Goal: Communication & Community: Answer question/provide support

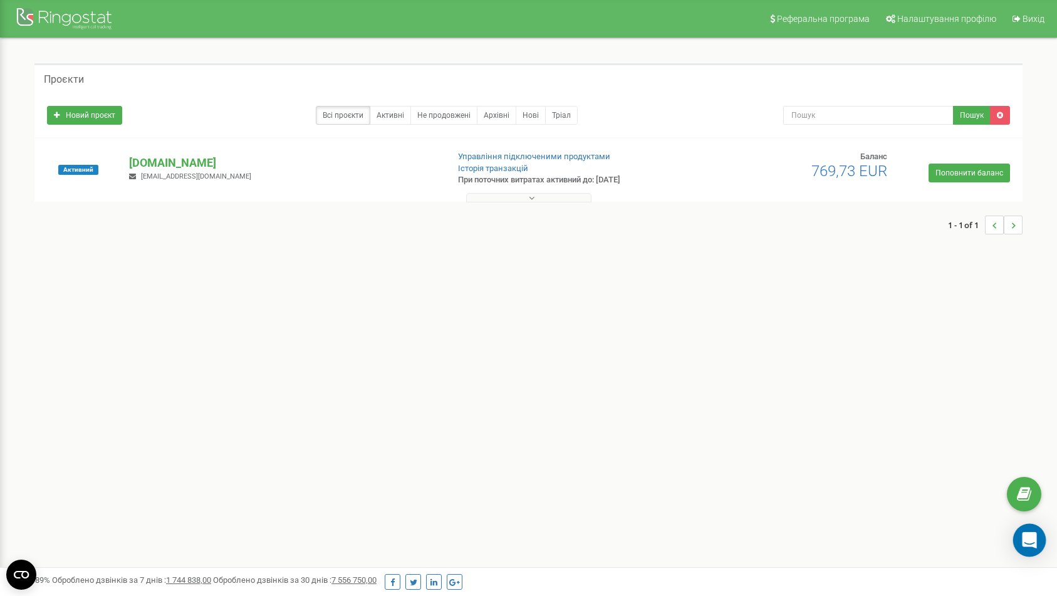
click at [1027, 545] on icon "Open Intercom Messenger" at bounding box center [1029, 540] width 14 height 16
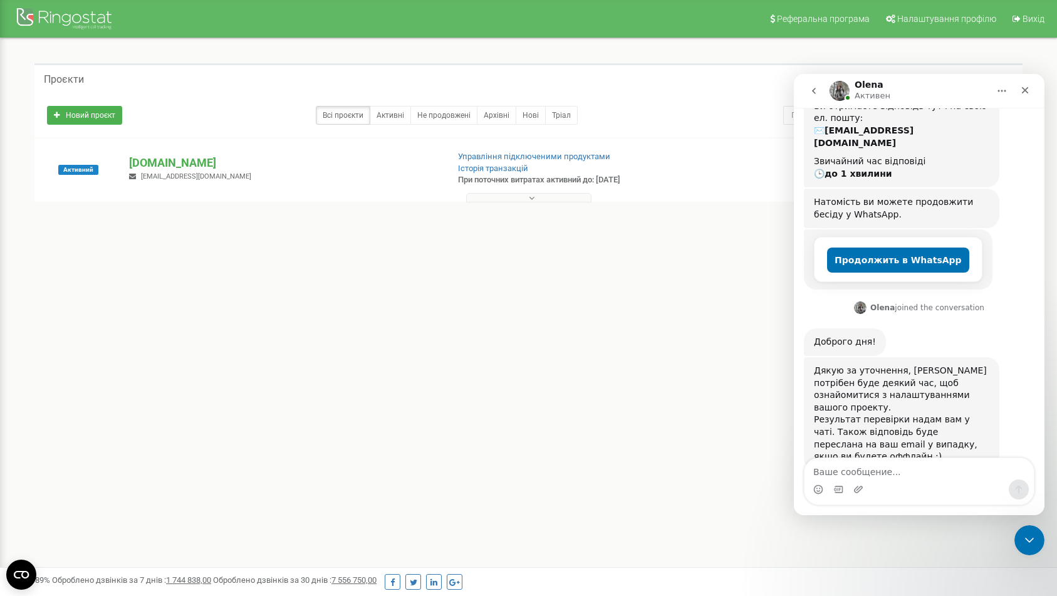
scroll to position [292, 0]
click at [935, 463] on textarea "Ваше сообщение..." at bounding box center [919, 468] width 229 height 21
type textarea "O"
type textarea "Ще потрібен час?)"
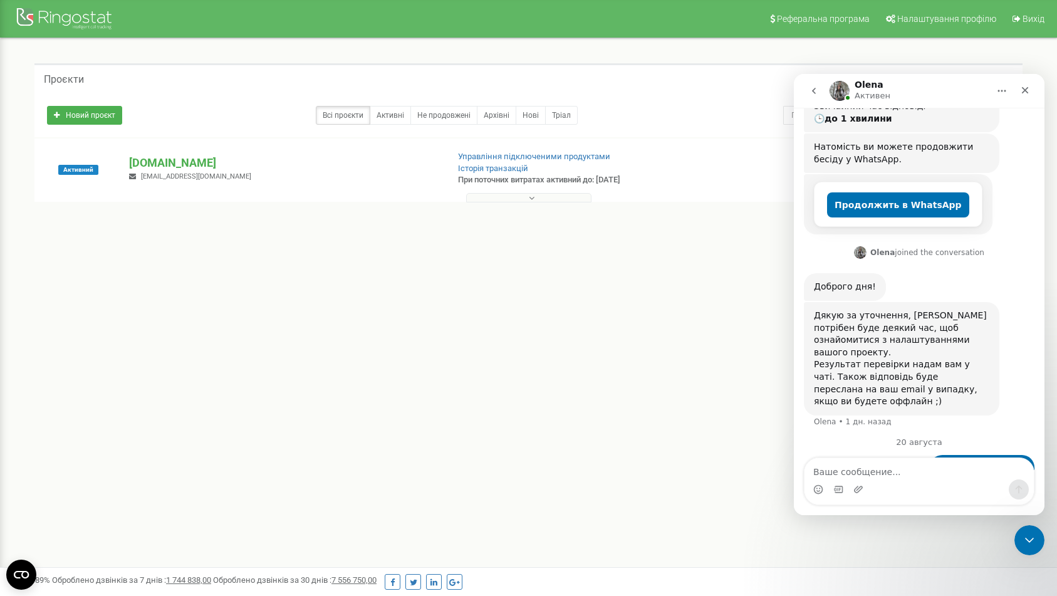
scroll to position [363, 0]
click at [711, 421] on div "Реферальна програма Налаштування профілю Вихід Проєкти Новий проєкт Всі проєкти…" at bounding box center [528, 376] width 1057 height 752
click at [1031, 537] on icon "Закрыть службу сообщений Intercom" at bounding box center [1028, 538] width 9 height 5
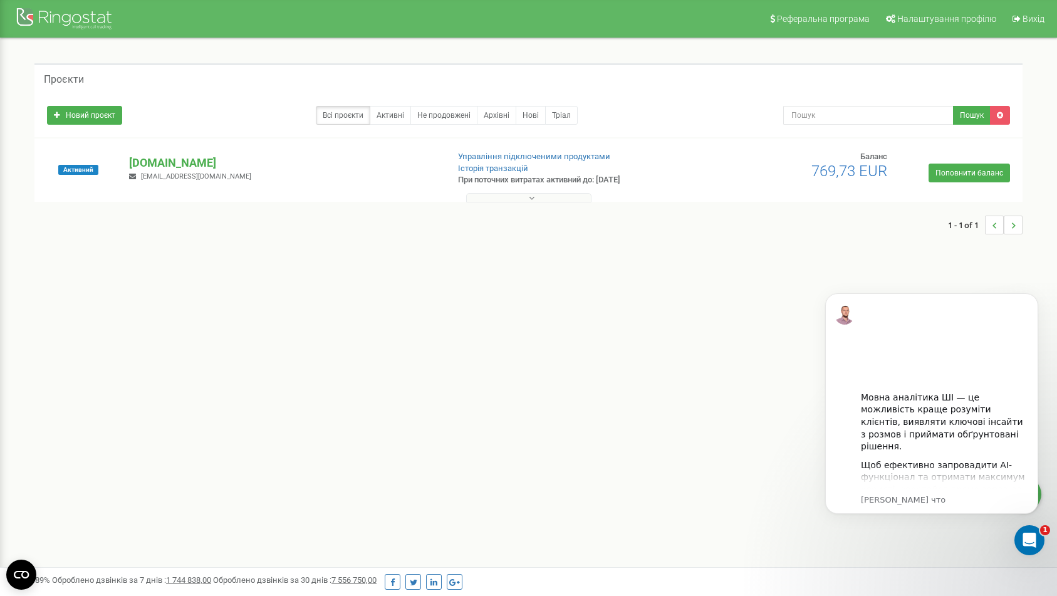
click at [698, 315] on div "Реферальна програма Налаштування профілю Вихід Проєкти Новий проєкт Всі проєкти…" at bounding box center [528, 376] width 1057 height 752
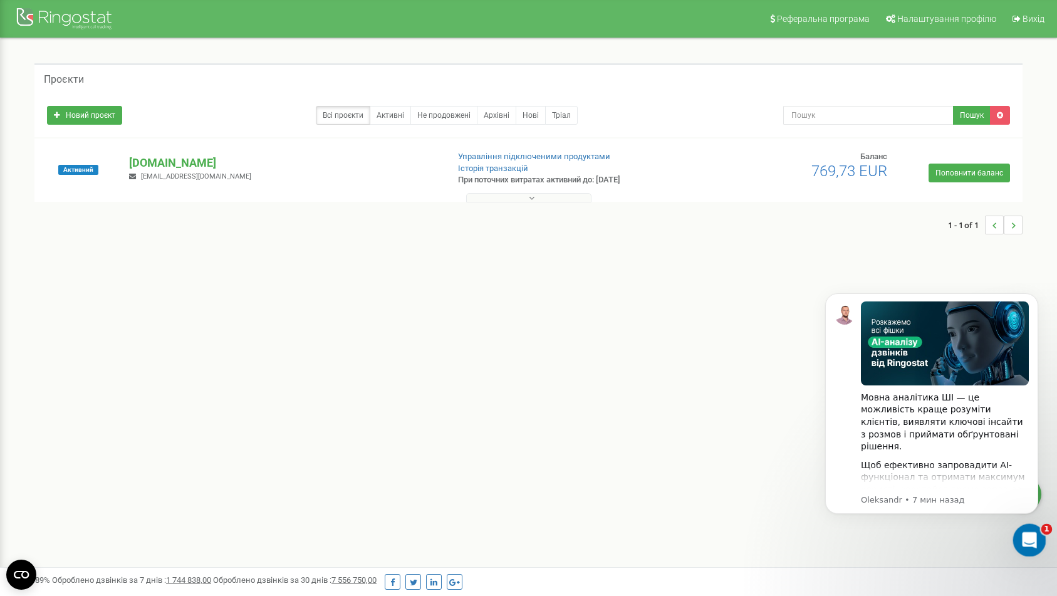
click at [1024, 538] on icon "Открыть службу сообщений Intercom" at bounding box center [1028, 538] width 21 height 21
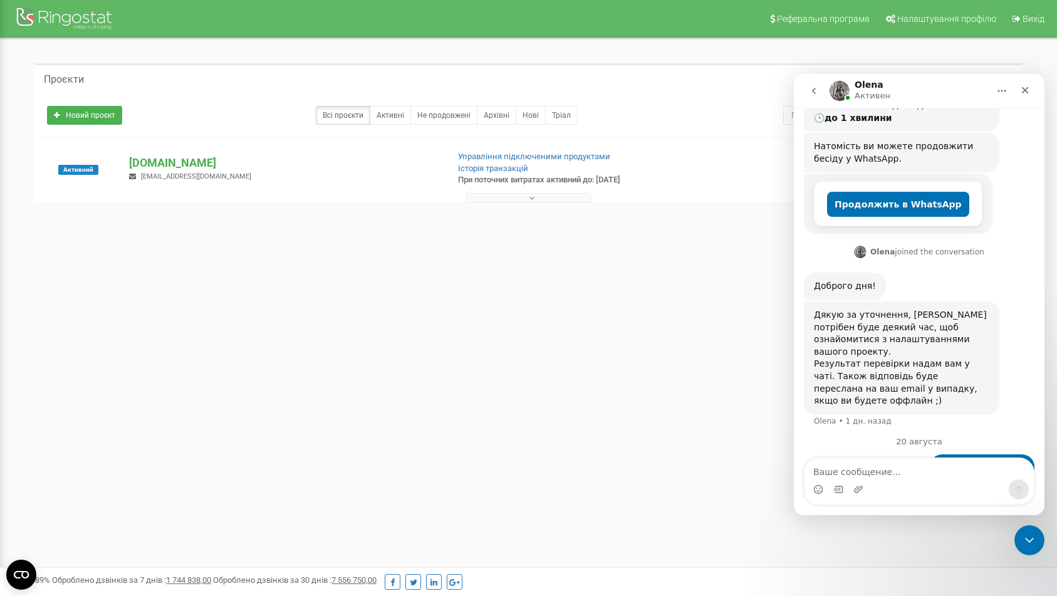
click at [715, 264] on div "Проєкти Новий проєкт Всі проєкти Активні Не продовжені Архівні [GEOGRAPHIC_DATA…" at bounding box center [528, 155] width 1039 height 234
